Goal: Find specific page/section: Find specific page/section

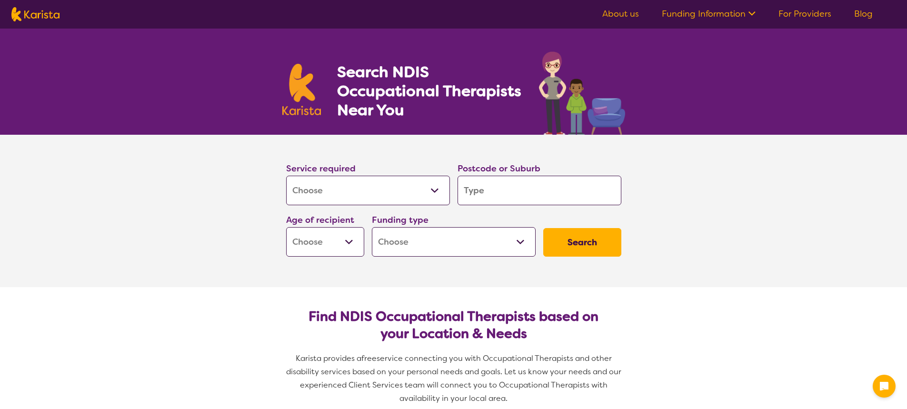
select select "[MEDICAL_DATA]"
click at [496, 188] on input "search" at bounding box center [539, 191] width 164 height 30
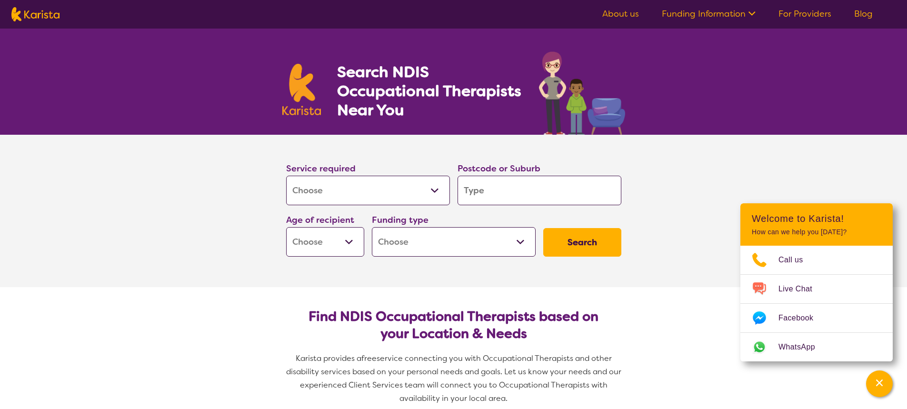
type input "4"
type input "47"
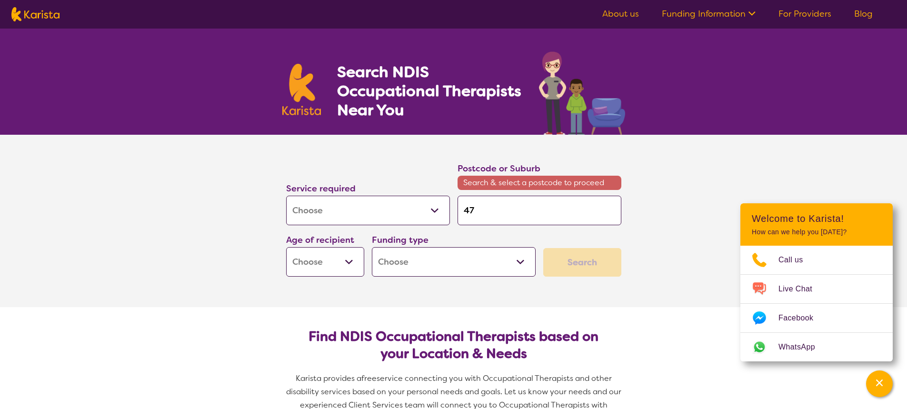
type input "474"
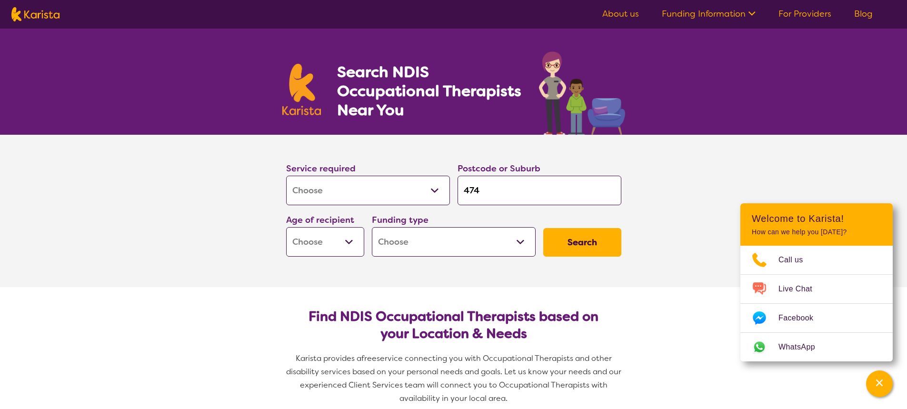
type input "4740"
click at [684, 198] on section "Service required Allied Health Assistant Assessment ([MEDICAL_DATA] or [MEDICAL…" at bounding box center [453, 211] width 907 height 152
click at [505, 190] on input "4740" at bounding box center [539, 191] width 164 height 30
type input "474"
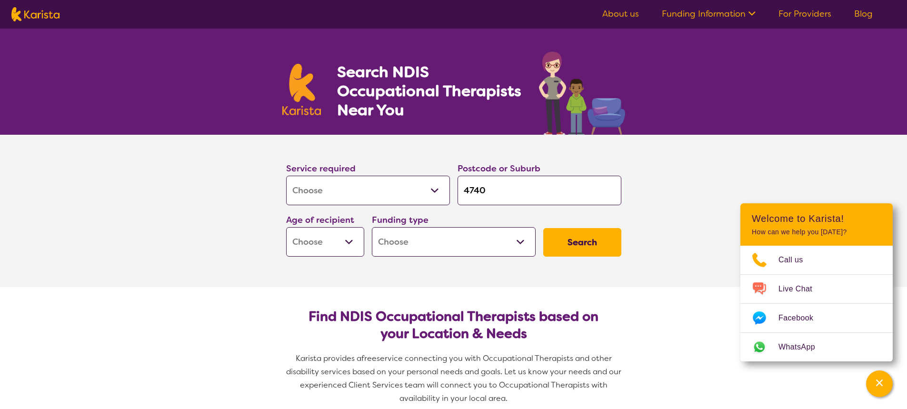
type input "474"
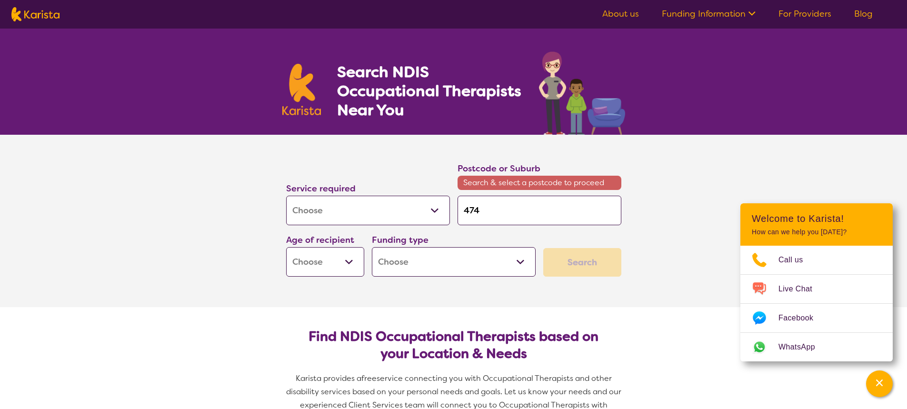
type input "47"
type input "4"
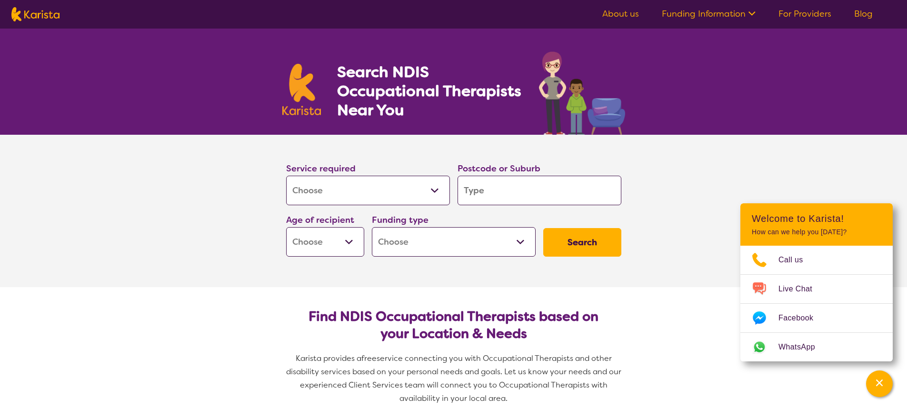
type input "m"
type input "ma"
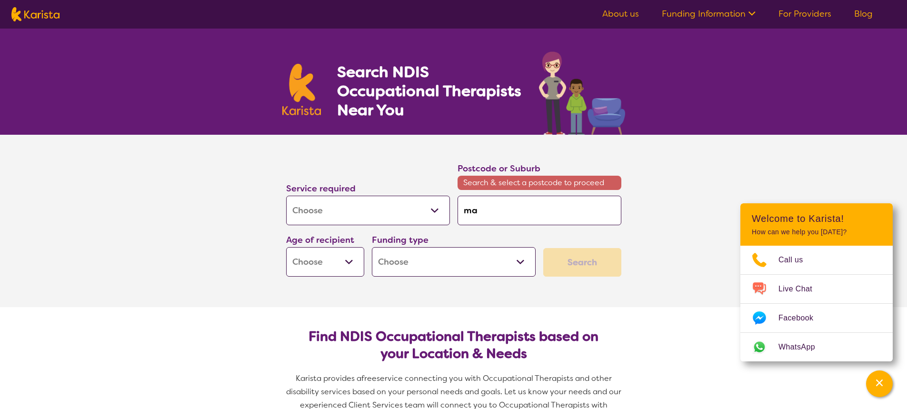
type input "mac"
type input "[PERSON_NAME]"
type input "macka"
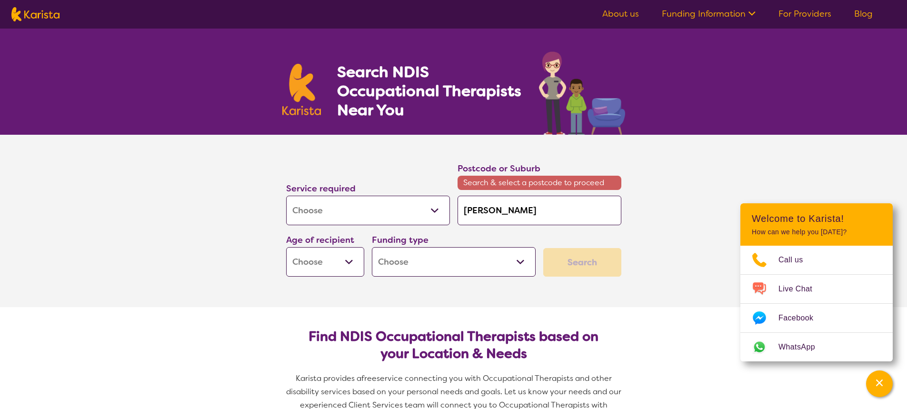
type input "macka"
type input "mackay"
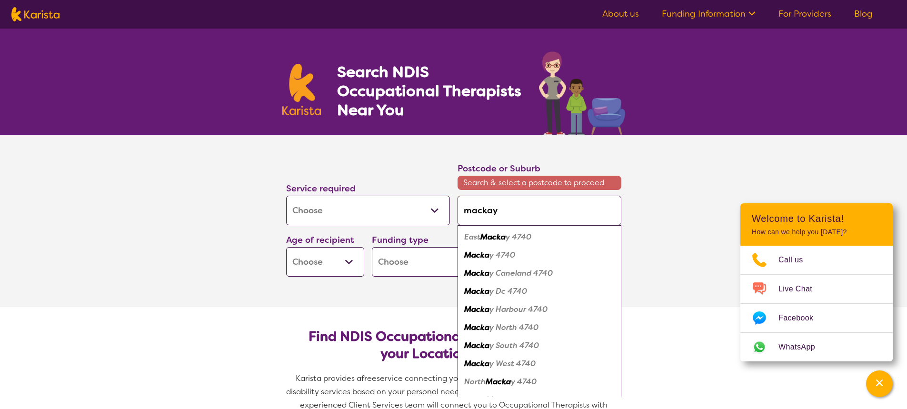
type input "mackay"
